Goal: Navigation & Orientation: Find specific page/section

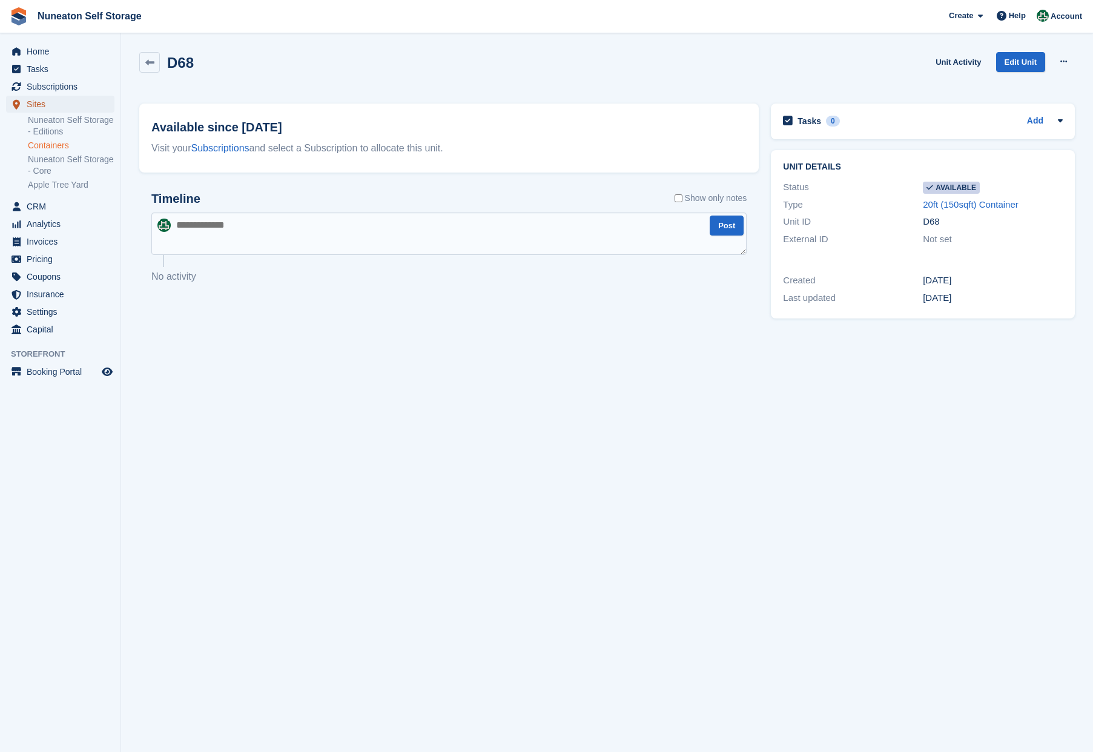
click at [45, 100] on span "Sites" at bounding box center [63, 104] width 73 height 17
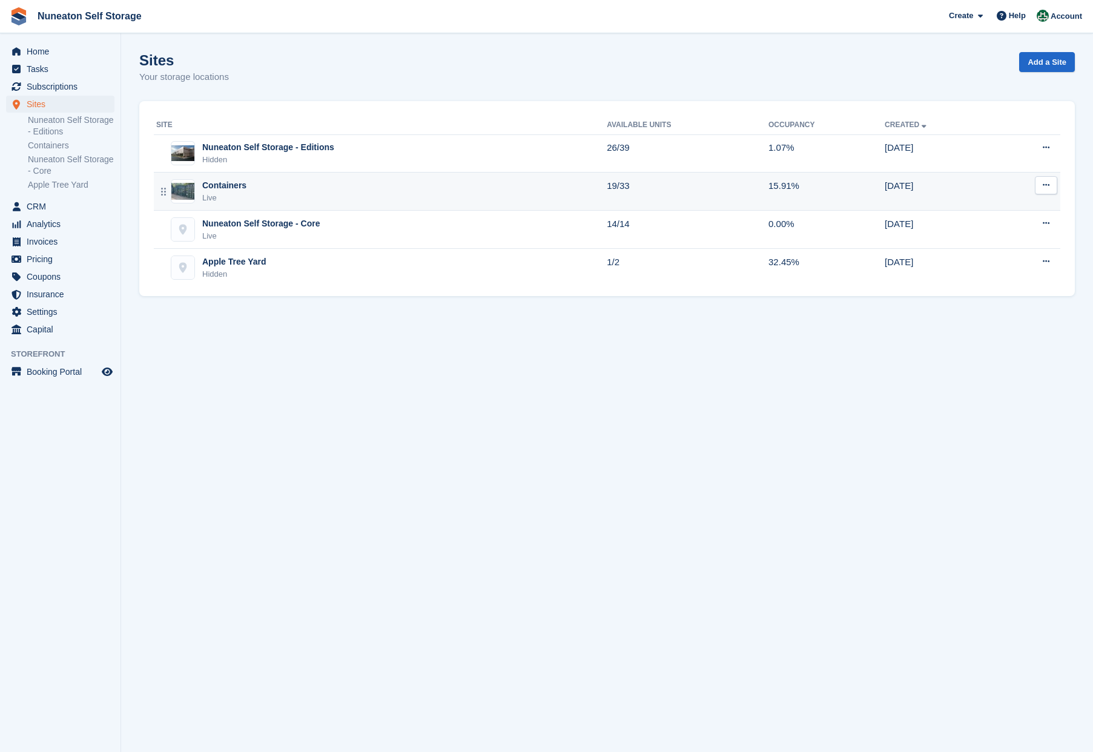
click at [235, 197] on div "Live" at bounding box center [224, 198] width 44 height 12
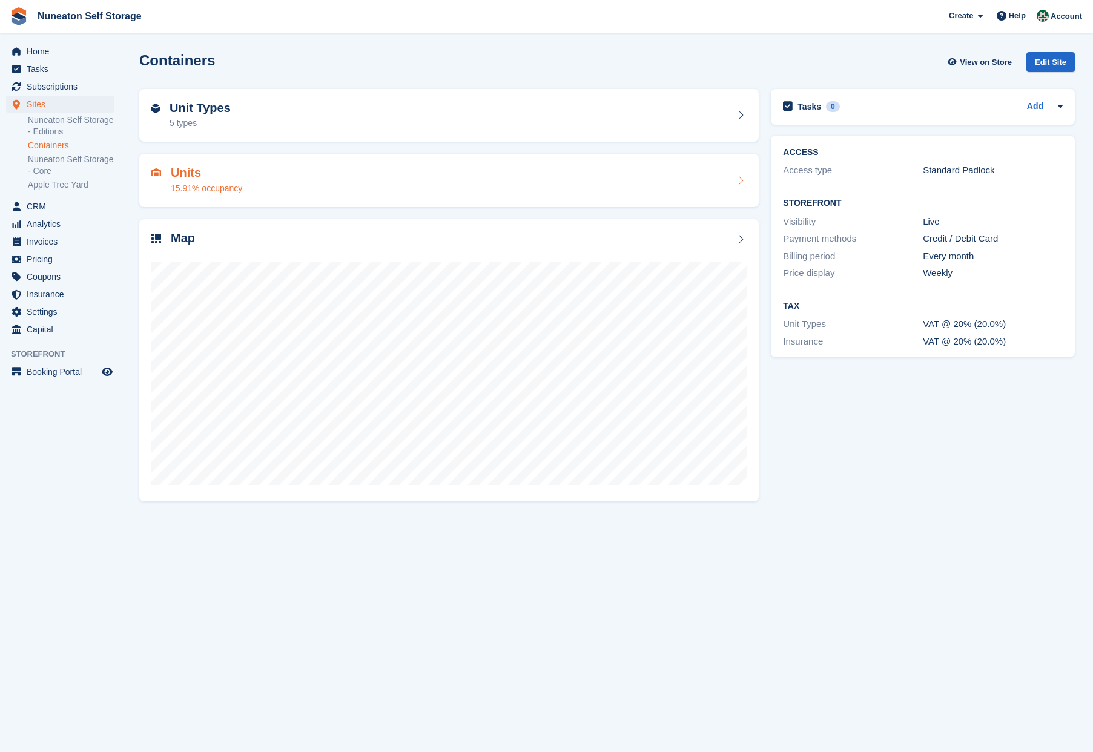
click at [195, 170] on h2 "Units" at bounding box center [206, 173] width 71 height 14
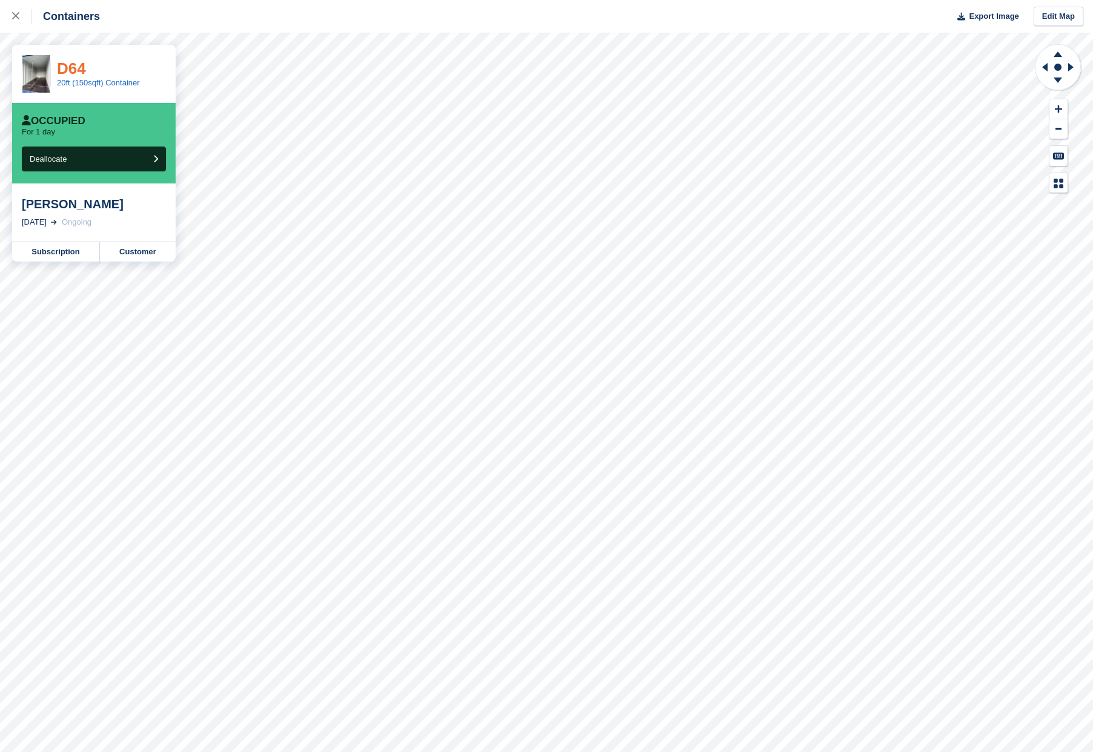
click at [82, 65] on link "D64" at bounding box center [71, 68] width 29 height 18
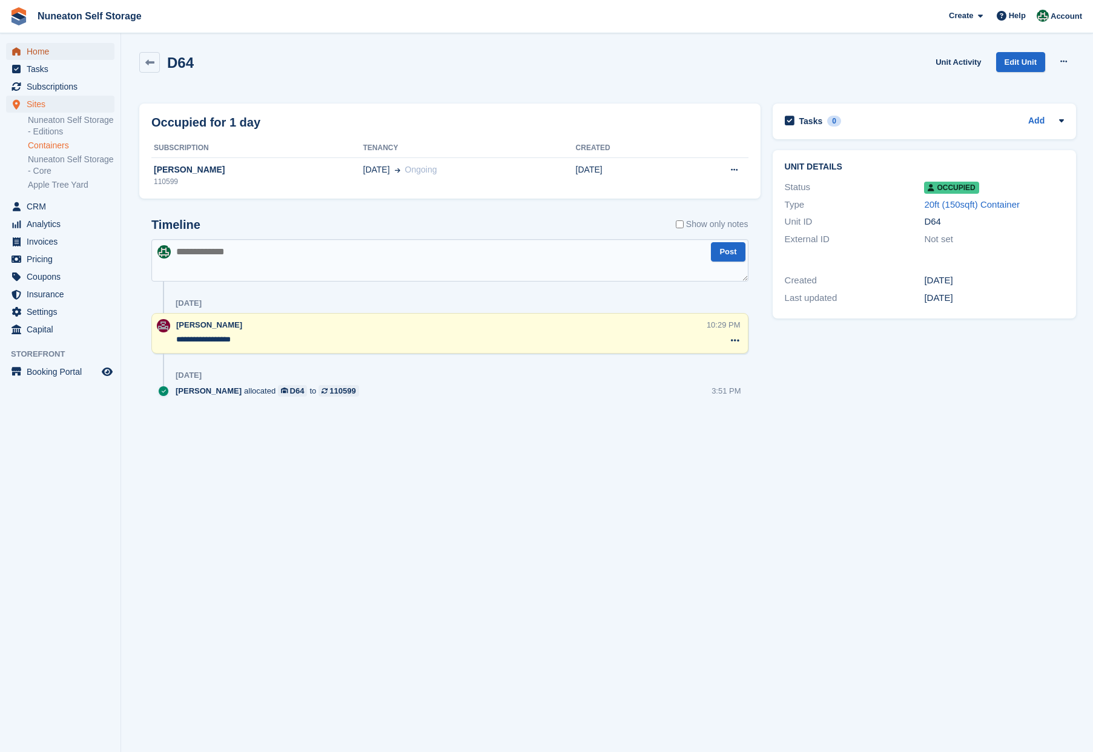
drag, startPoint x: 33, startPoint y: 50, endPoint x: 147, endPoint y: 157, distance: 156.4
click at [33, 50] on span "Home" at bounding box center [63, 51] width 73 height 17
